Goal: Transaction & Acquisition: Purchase product/service

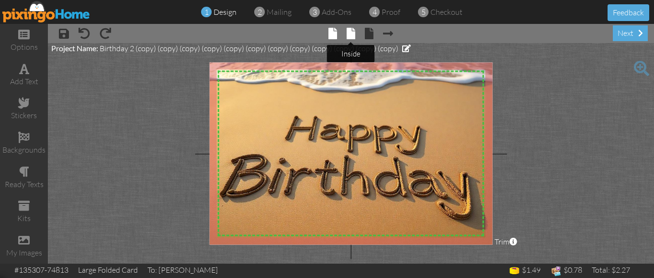
click at [350, 33] on span at bounding box center [351, 33] width 9 height 11
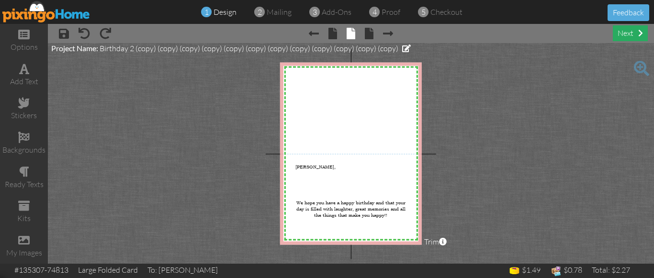
click at [628, 31] on div "next" at bounding box center [630, 33] width 35 height 16
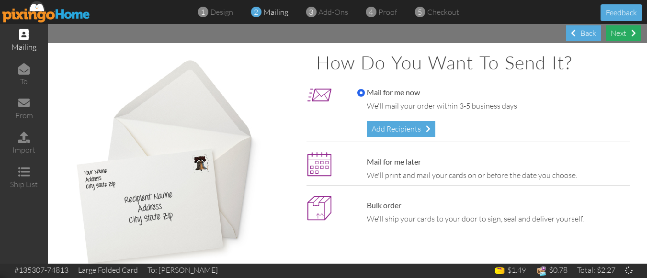
click at [628, 31] on div "Next" at bounding box center [623, 33] width 35 height 16
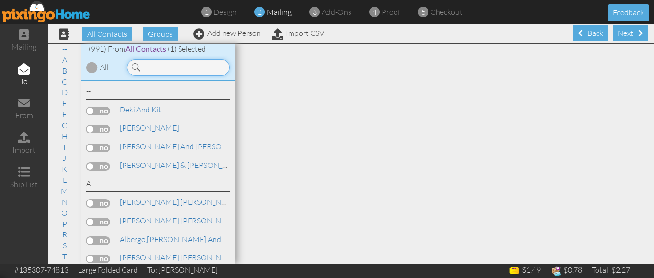
click at [192, 68] on input at bounding box center [178, 67] width 103 height 16
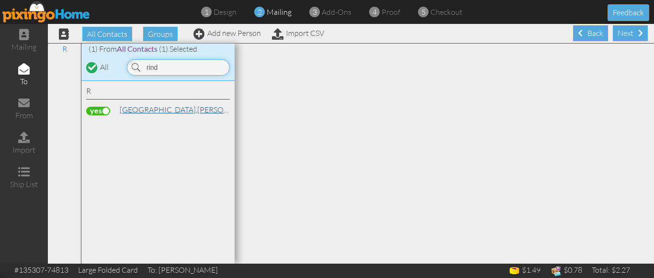
type input "rind"
click at [150, 109] on span "[GEOGRAPHIC_DATA]," at bounding box center [159, 110] width 78 height 10
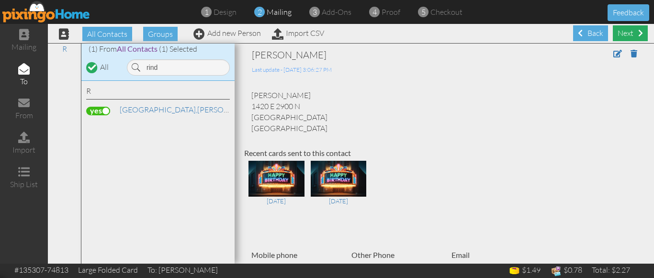
click at [619, 34] on div "Next" at bounding box center [630, 33] width 35 height 16
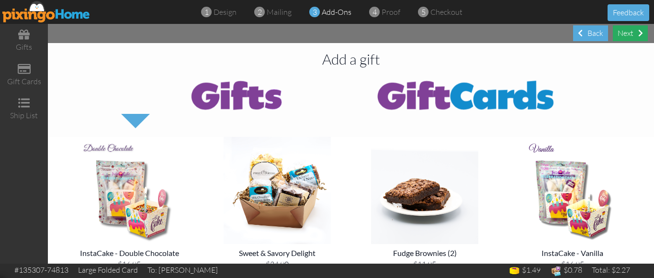
click at [625, 31] on div "Next" at bounding box center [630, 33] width 35 height 16
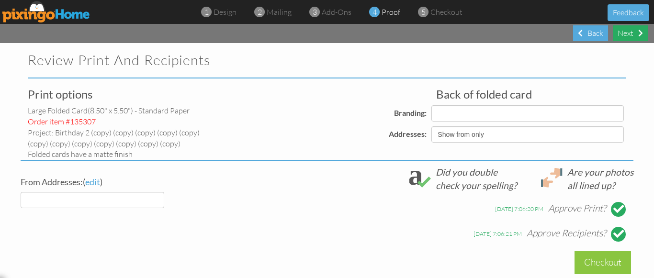
select select "object:3535"
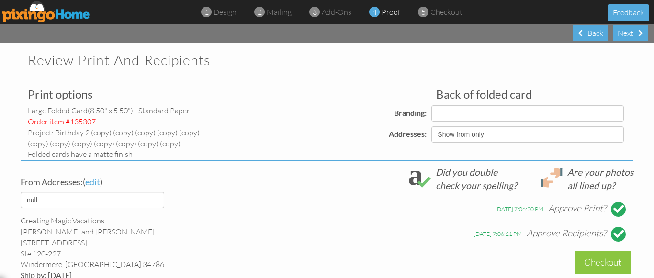
select select "object:3539"
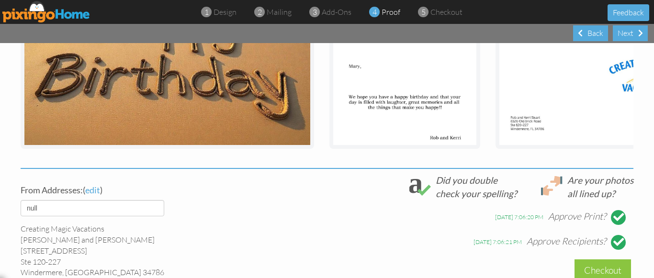
scroll to position [322, 0]
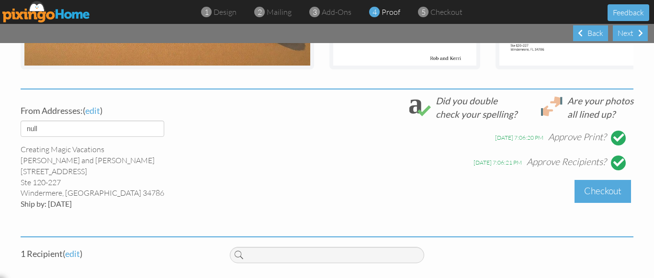
click at [597, 194] on div "Checkout" at bounding box center [603, 191] width 57 height 23
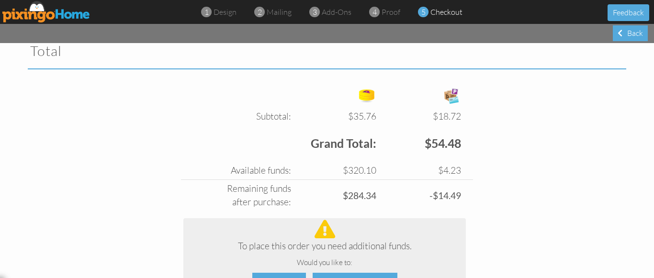
scroll to position [6747, 0]
